Goal: Browse casually: Explore the website without a specific task or goal

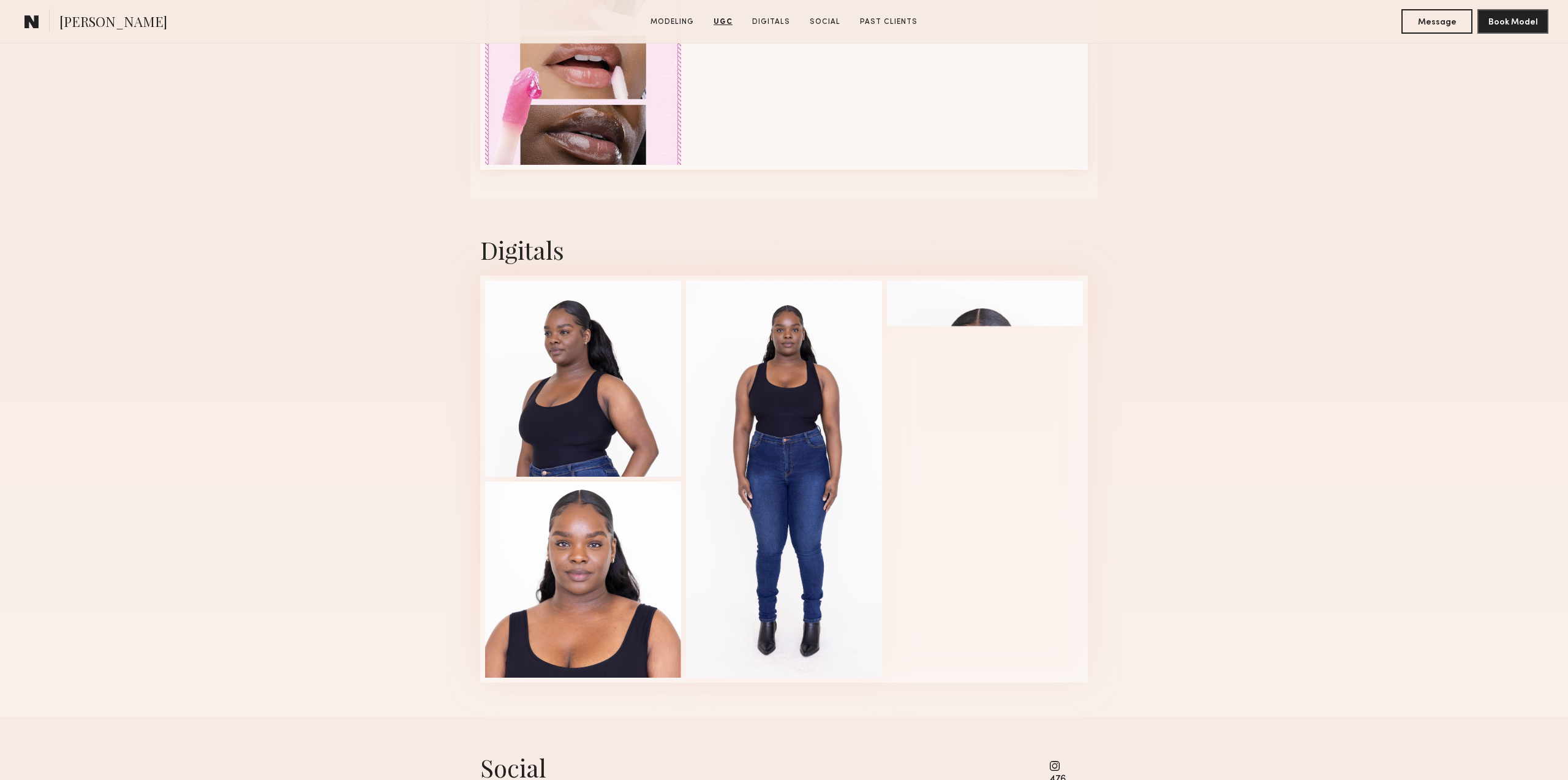
scroll to position [2363, 0]
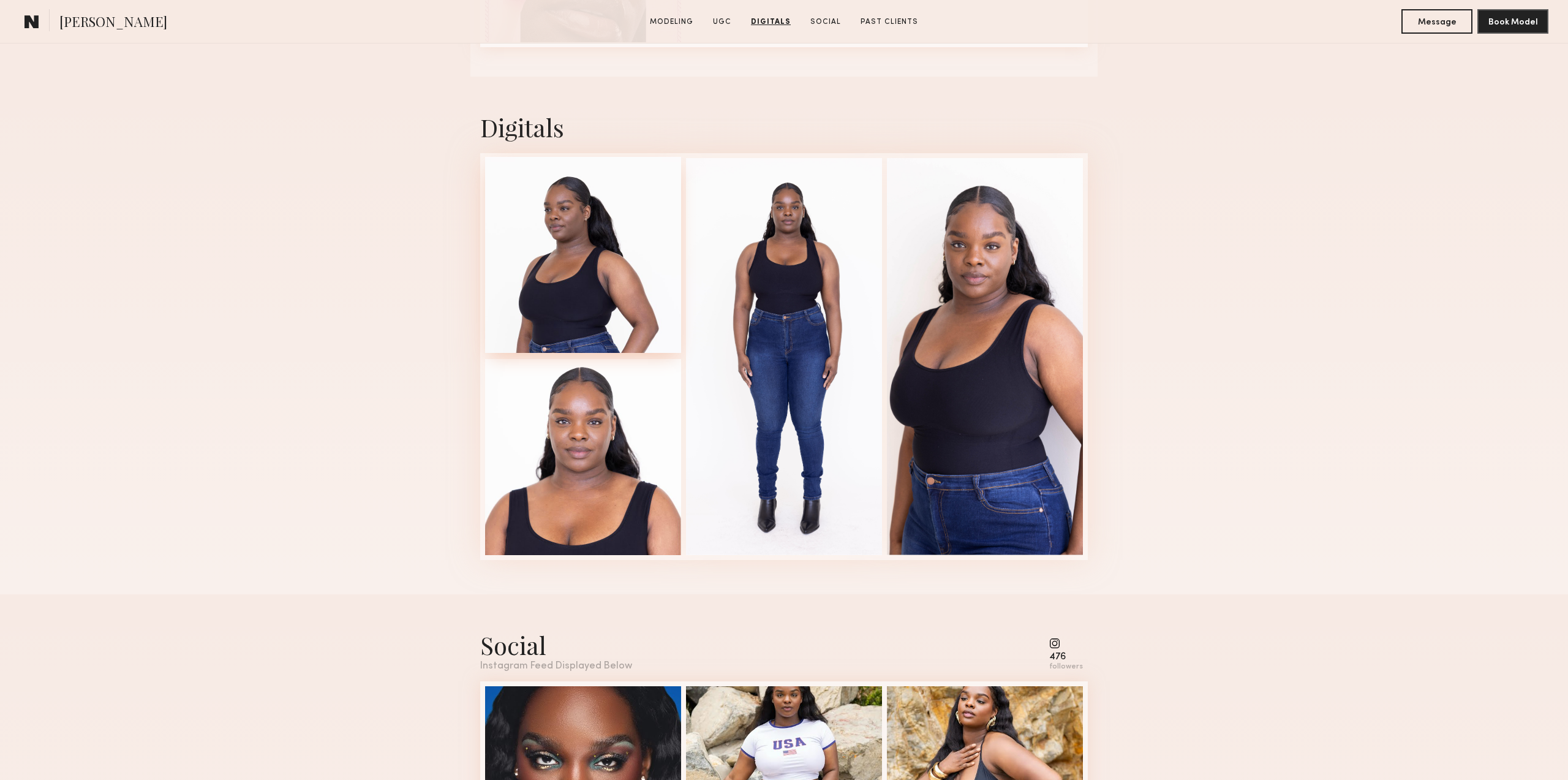
click at [606, 280] on div at bounding box center [583, 255] width 196 height 196
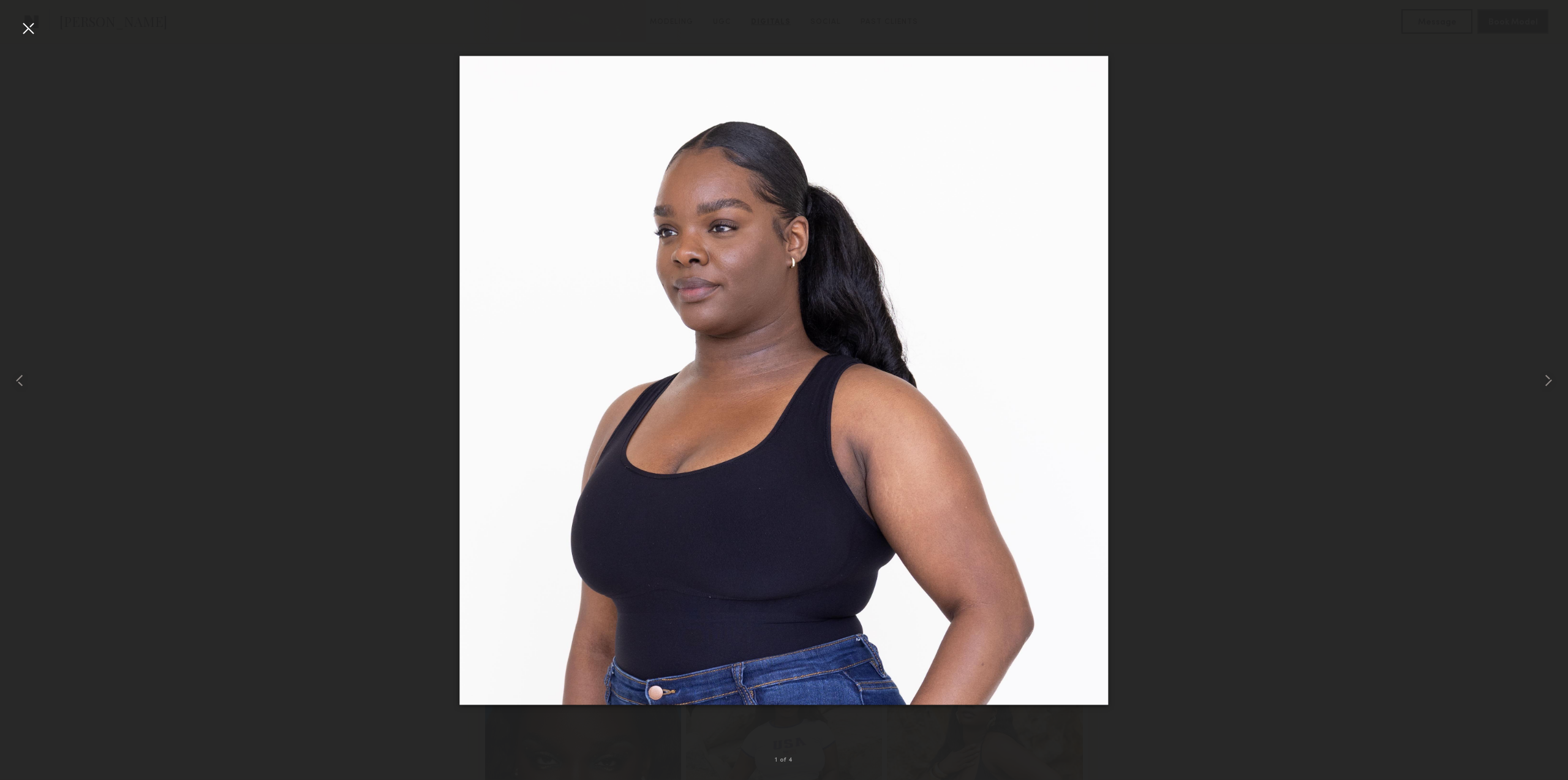
scroll to position [2362, 0]
click at [1432, 373] on div at bounding box center [784, 380] width 1568 height 721
click at [1540, 376] on common-icon at bounding box center [1548, 381] width 20 height 20
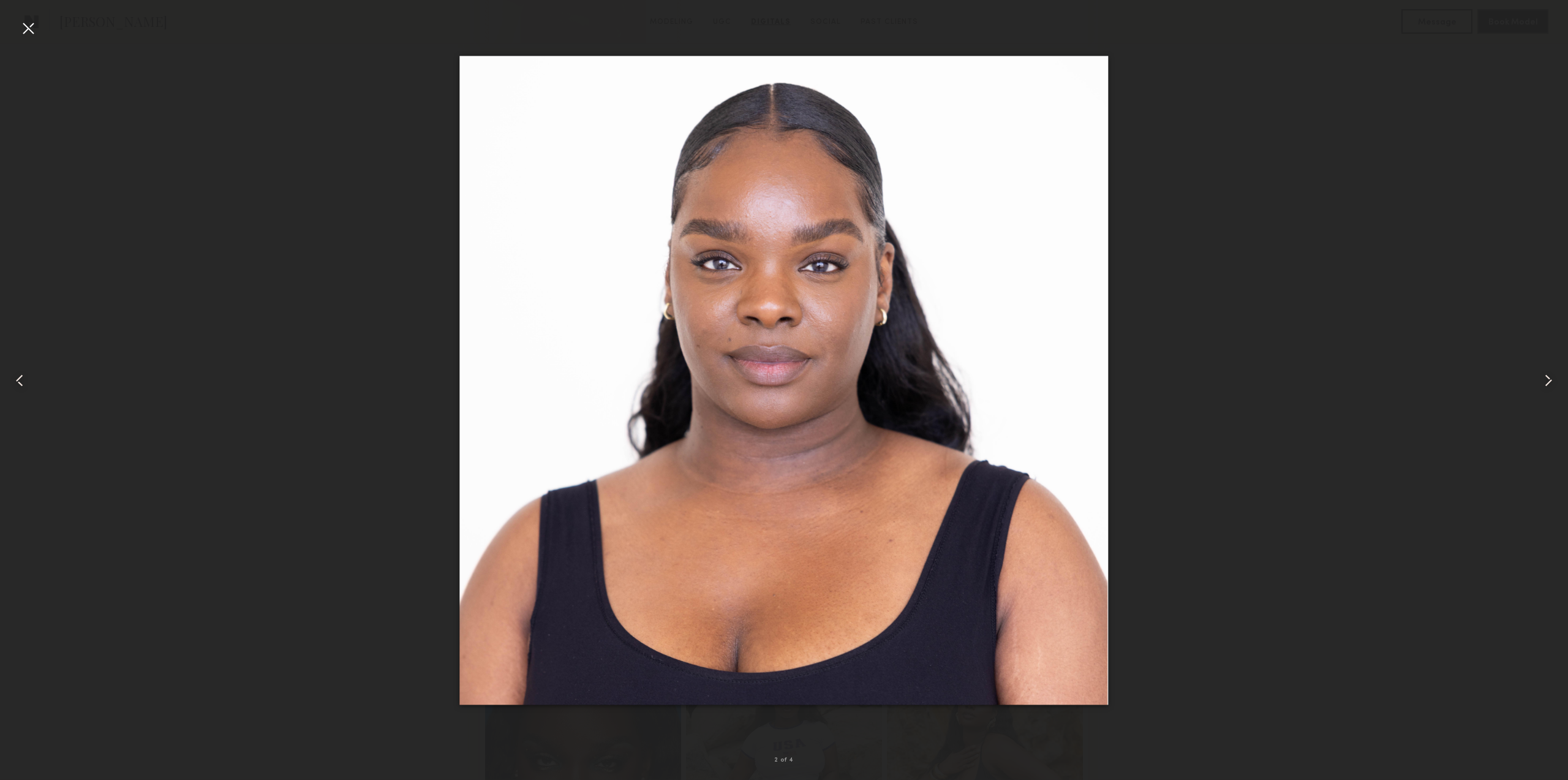
click at [1540, 376] on common-icon at bounding box center [1548, 381] width 20 height 20
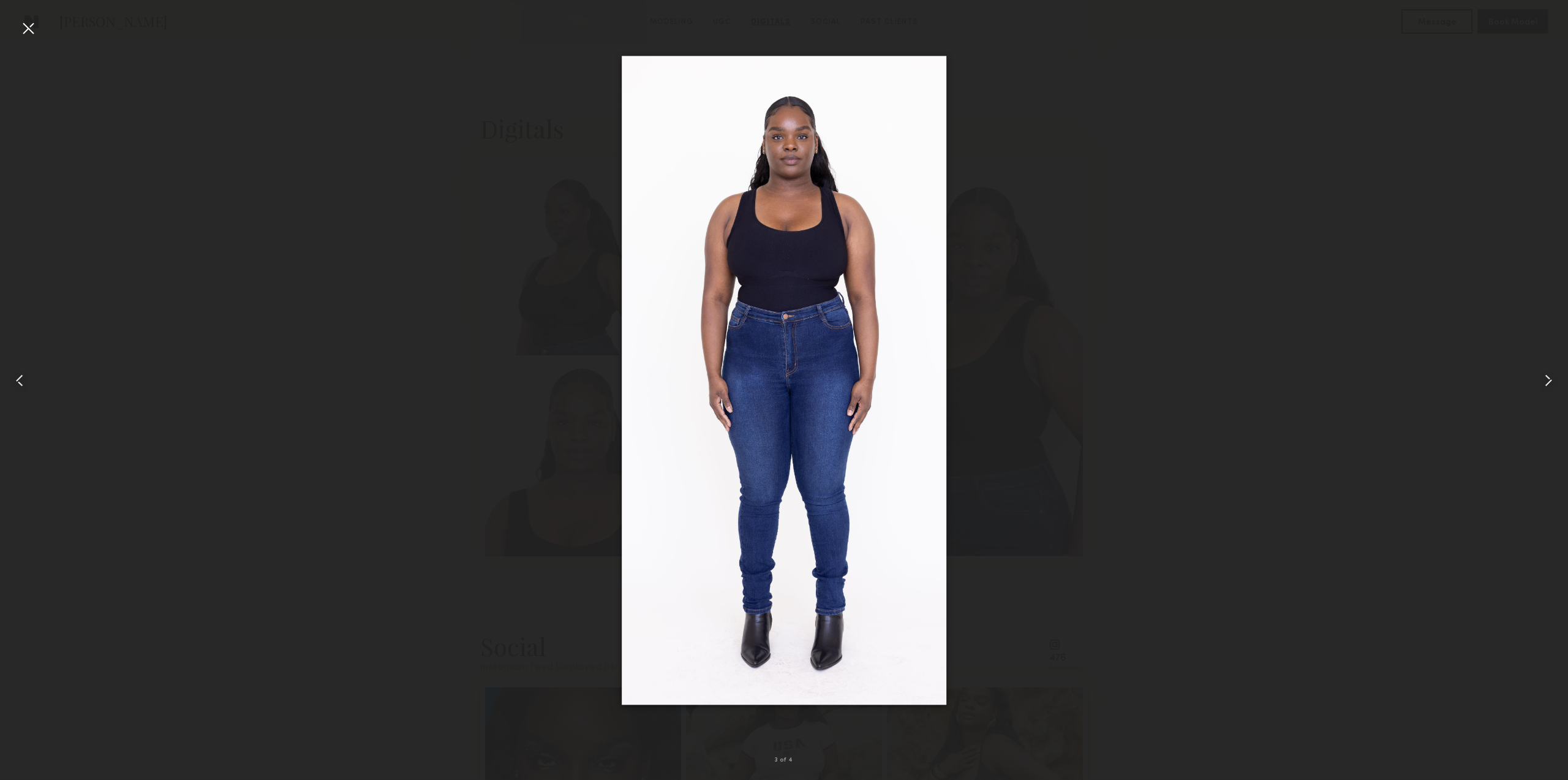
click at [1540, 376] on common-icon at bounding box center [1548, 381] width 20 height 20
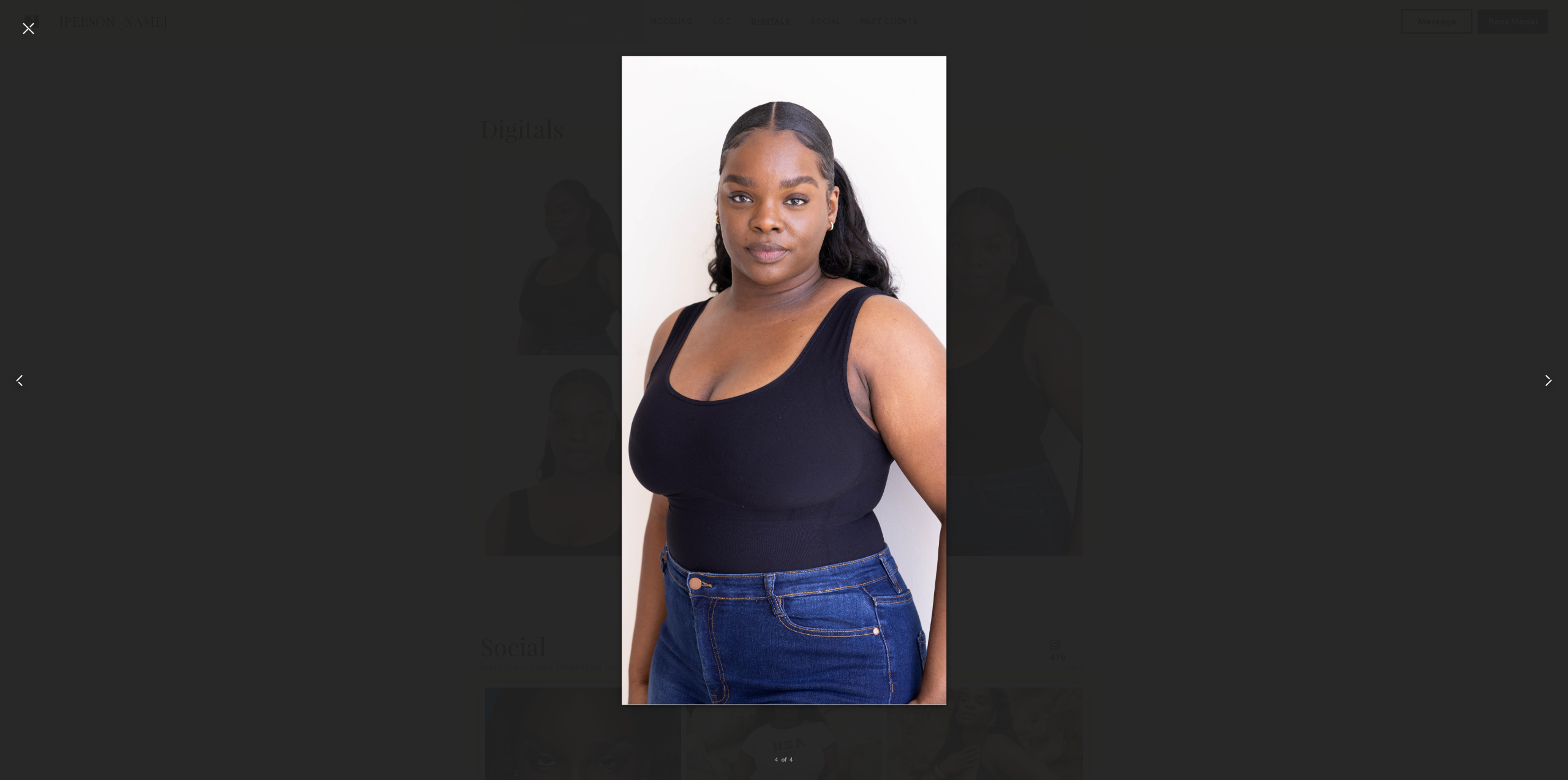
click at [1540, 376] on common-icon at bounding box center [1548, 381] width 20 height 20
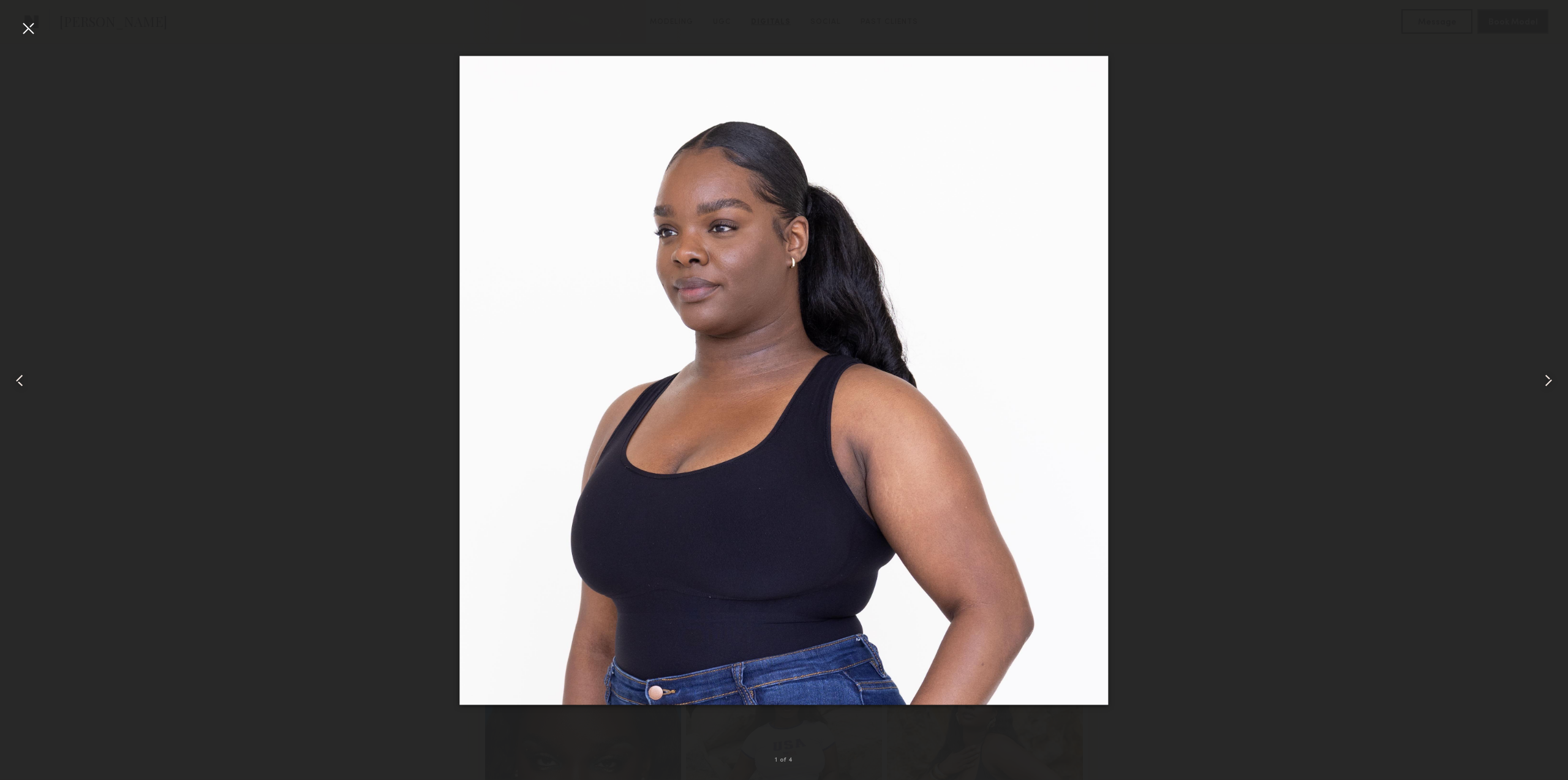
click at [1540, 376] on common-icon at bounding box center [1548, 381] width 20 height 20
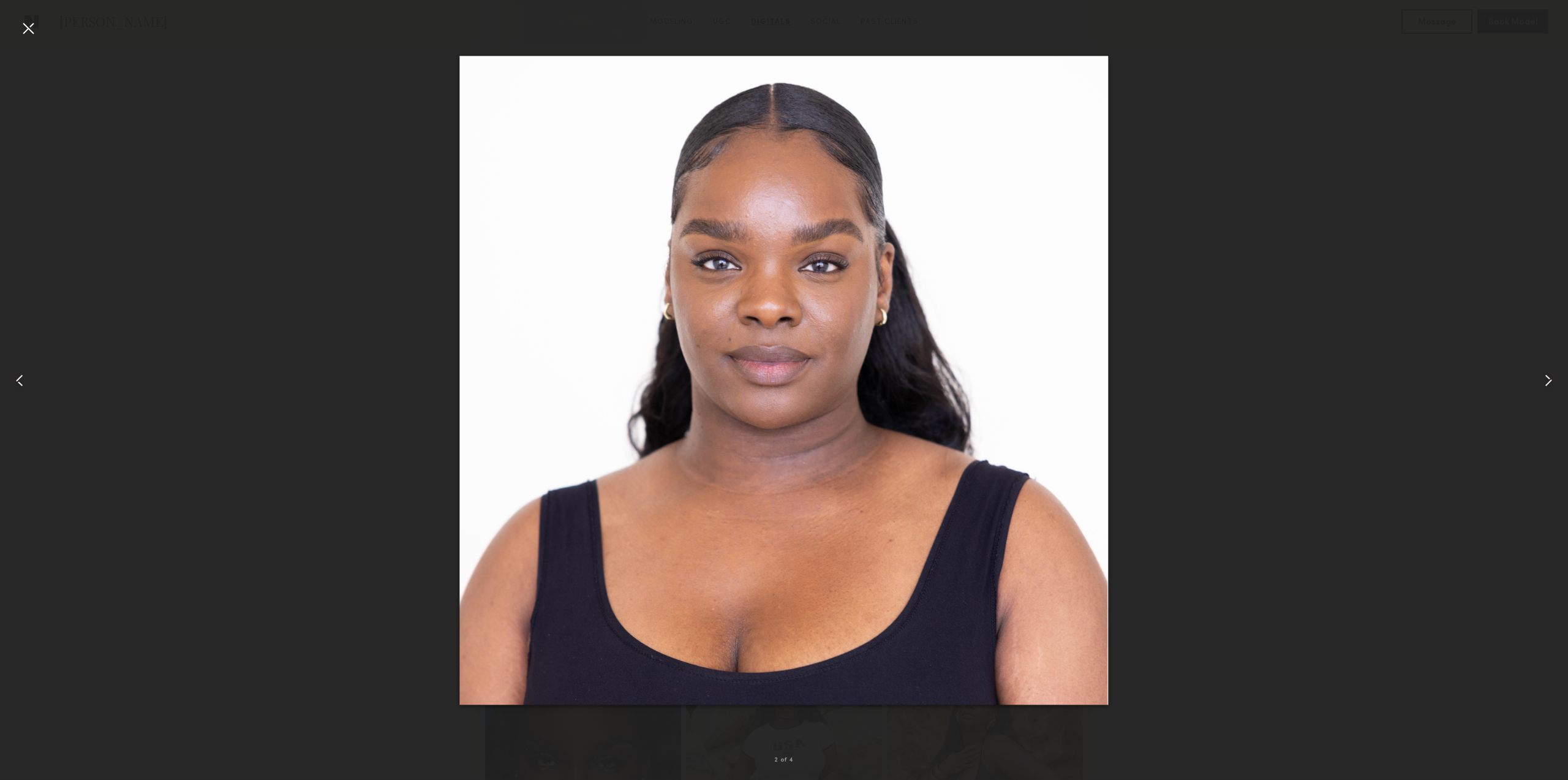
click at [1540, 376] on common-icon at bounding box center [1548, 381] width 20 height 20
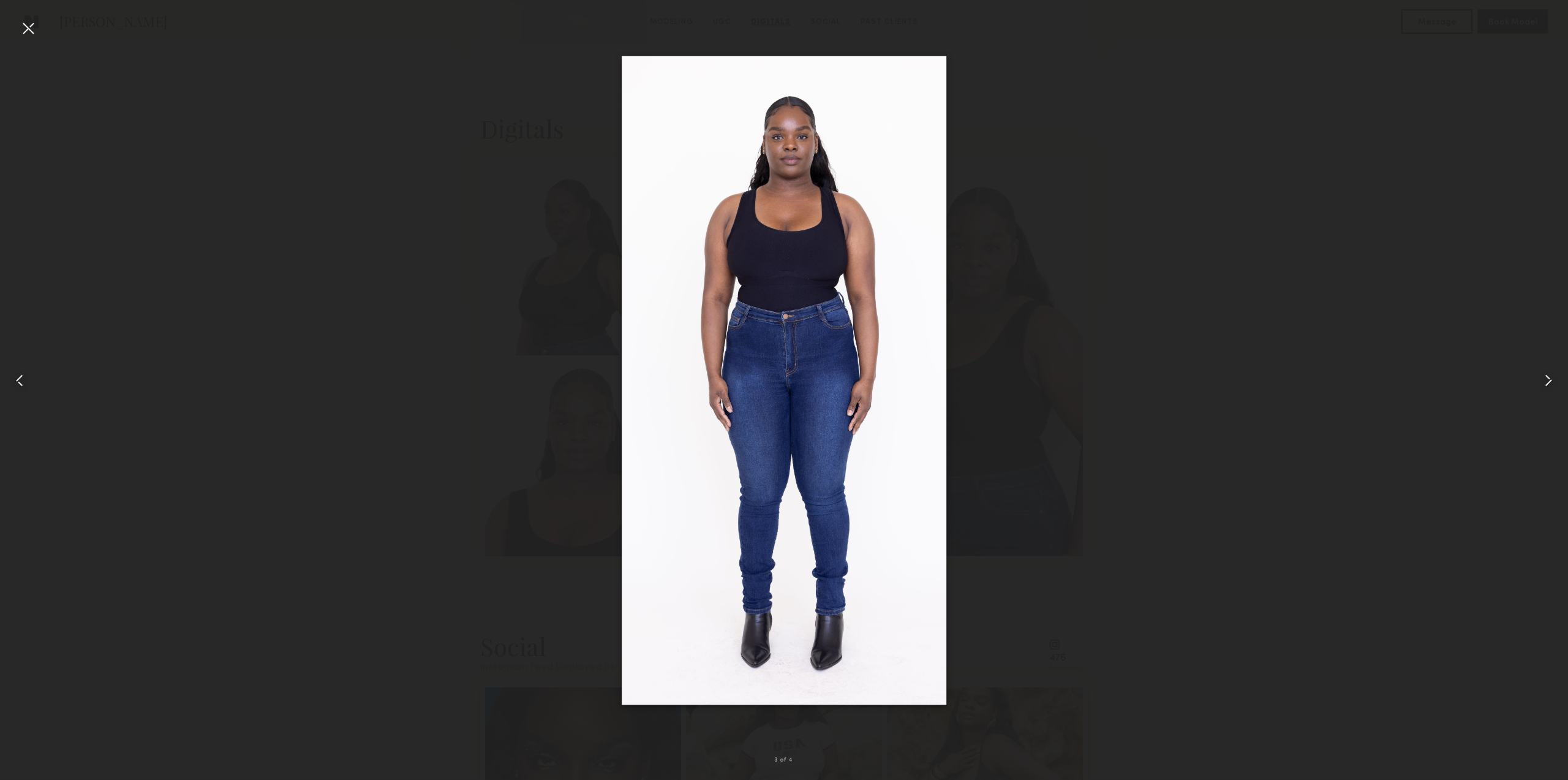
click at [1540, 376] on common-icon at bounding box center [1548, 381] width 20 height 20
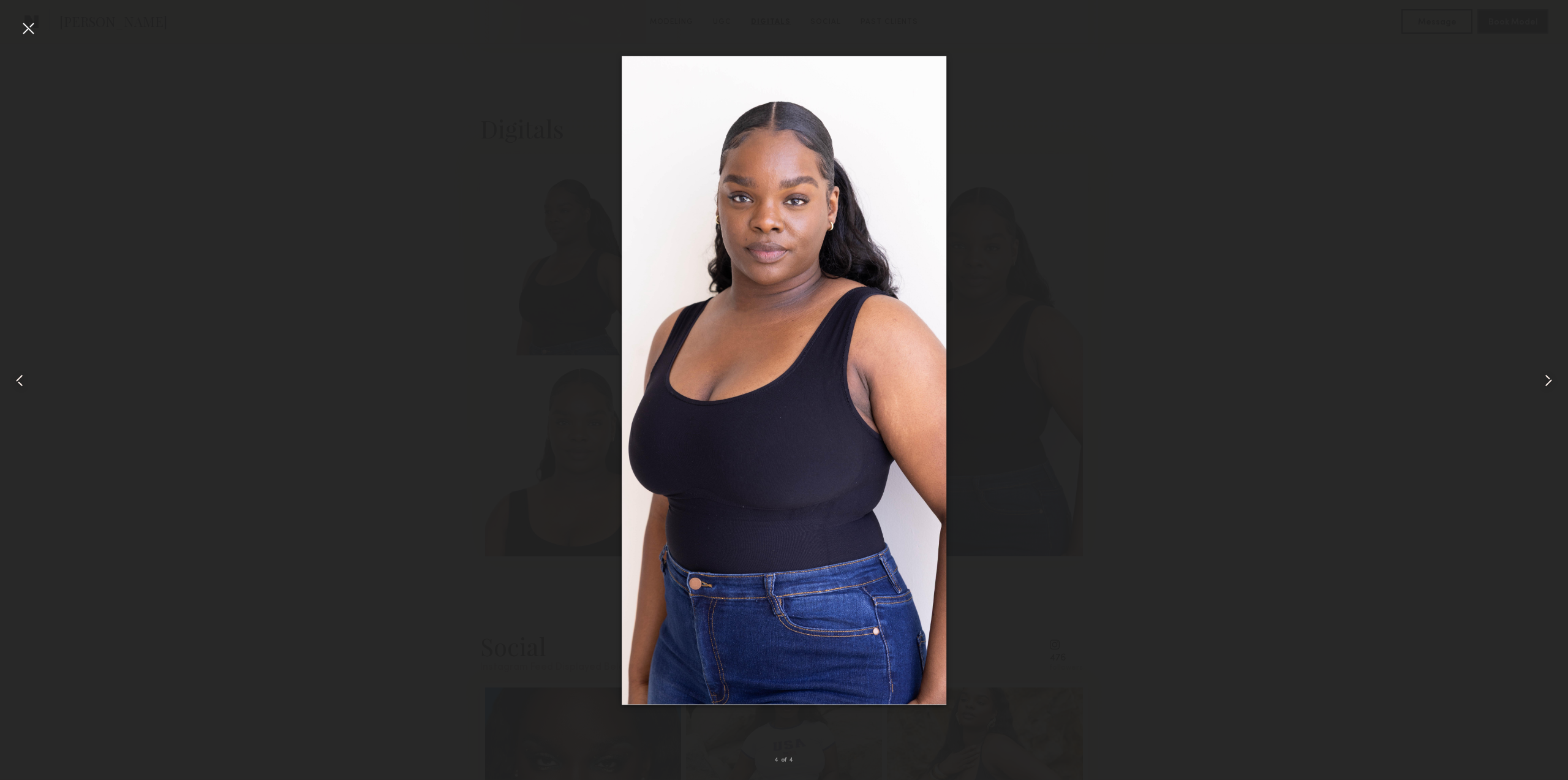
click at [1540, 376] on common-icon at bounding box center [1548, 381] width 20 height 20
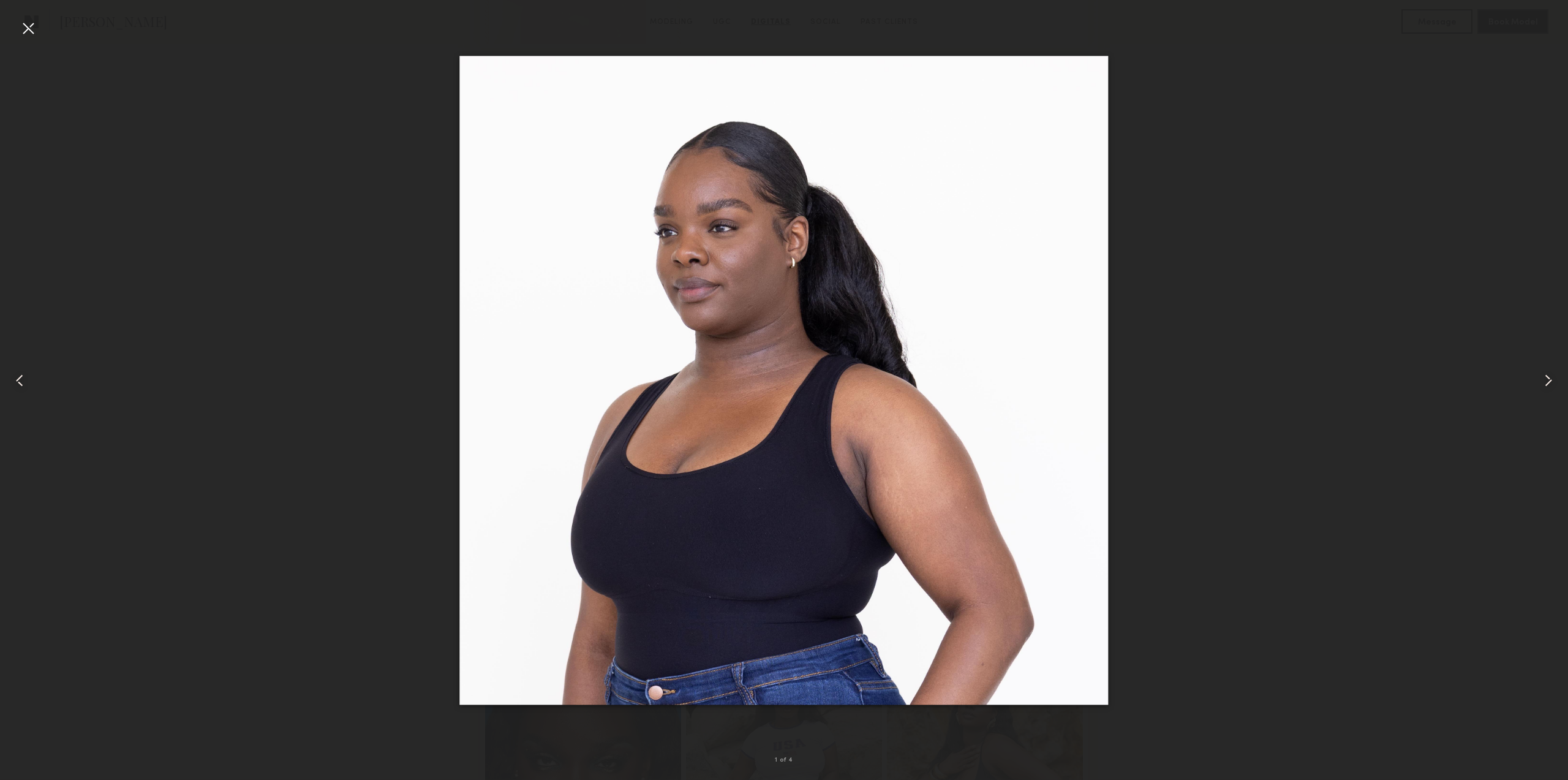
click at [1540, 376] on common-icon at bounding box center [1548, 381] width 20 height 20
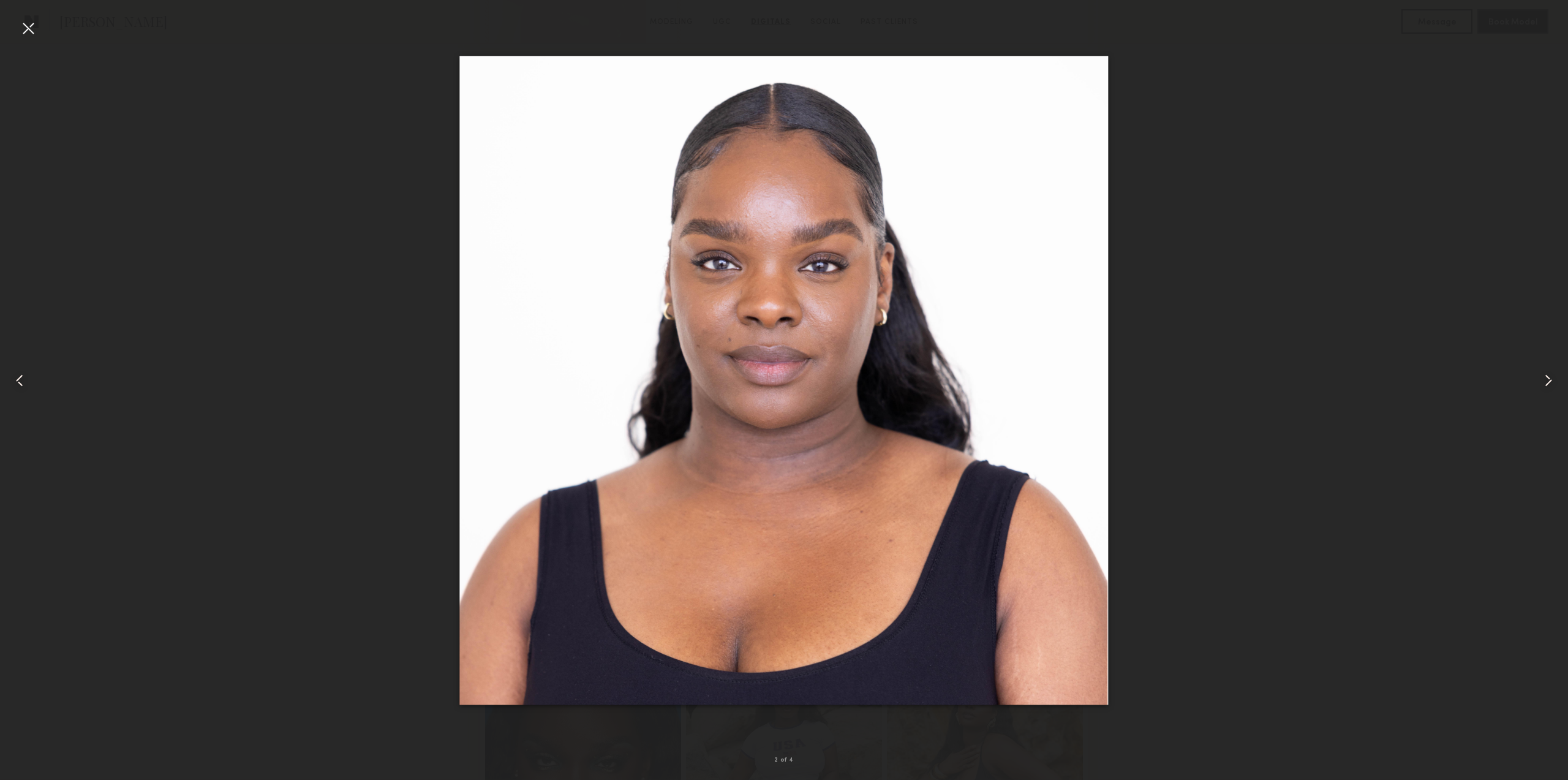
click at [27, 29] on div at bounding box center [28, 28] width 20 height 20
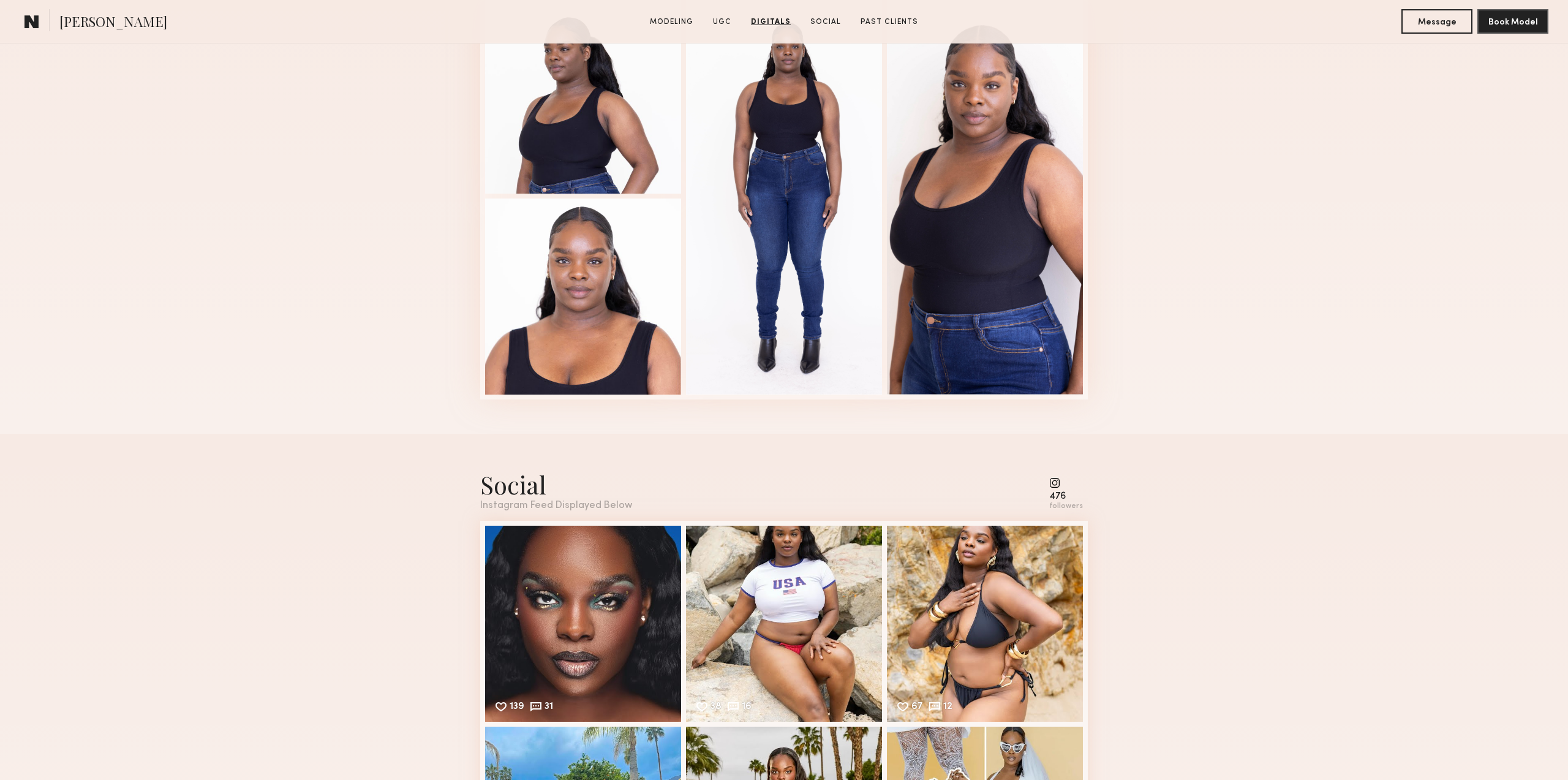
scroll to position [2524, 0]
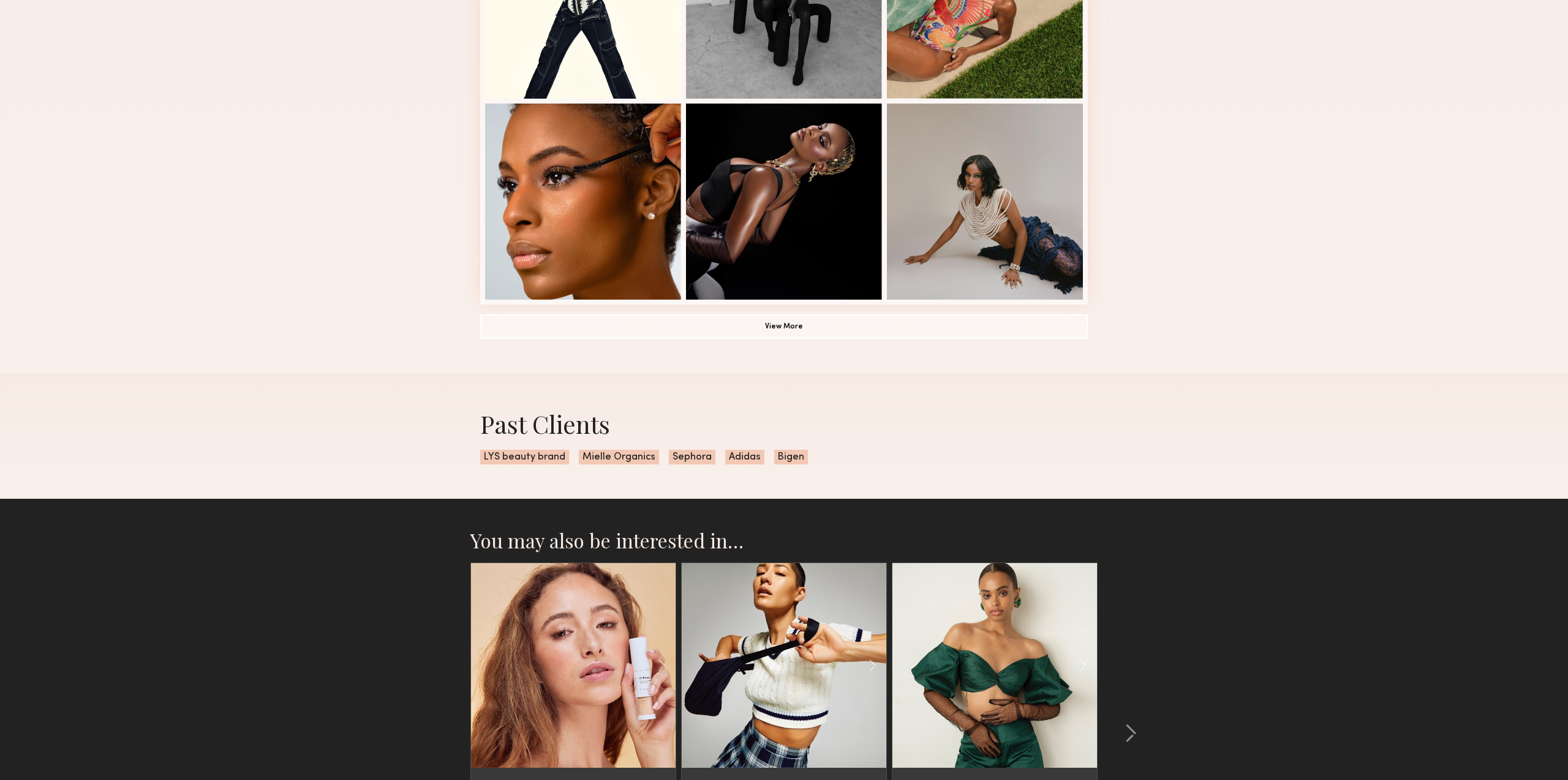
scroll to position [821, 0]
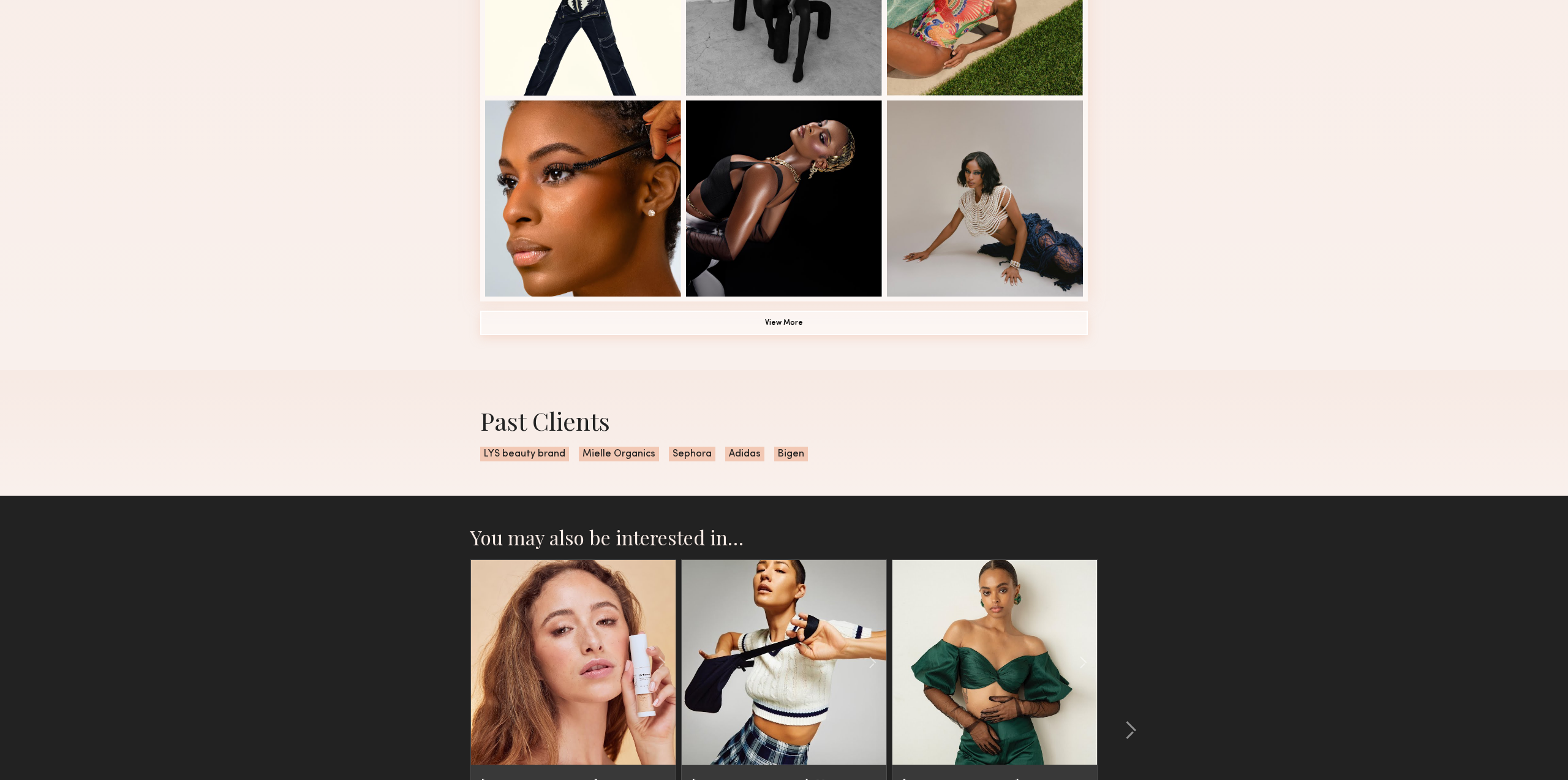
click at [763, 336] on button "View More" at bounding box center [784, 323] width 608 height 25
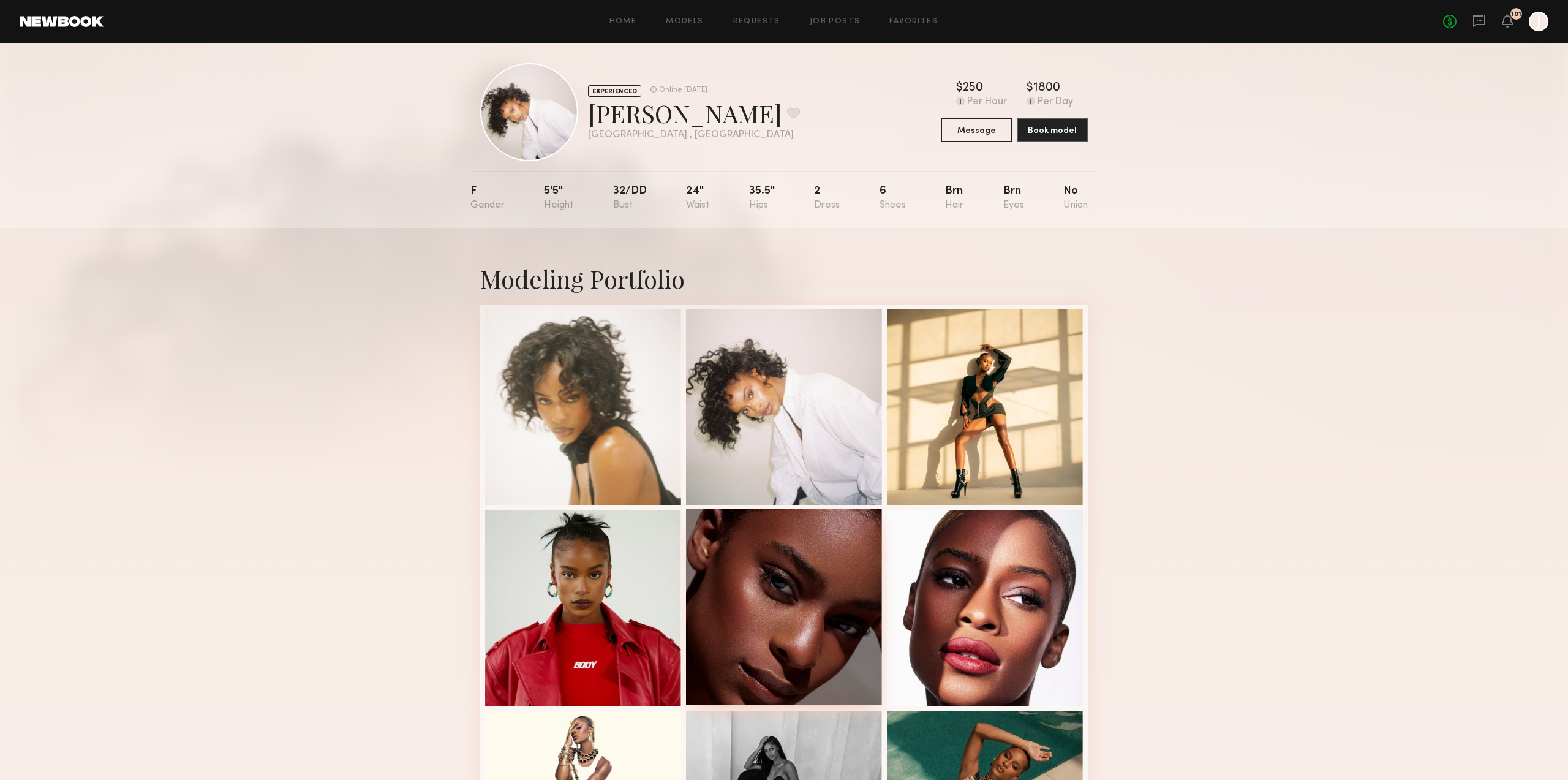
scroll to position [0, 0]
